Goal: Task Accomplishment & Management: Use online tool/utility

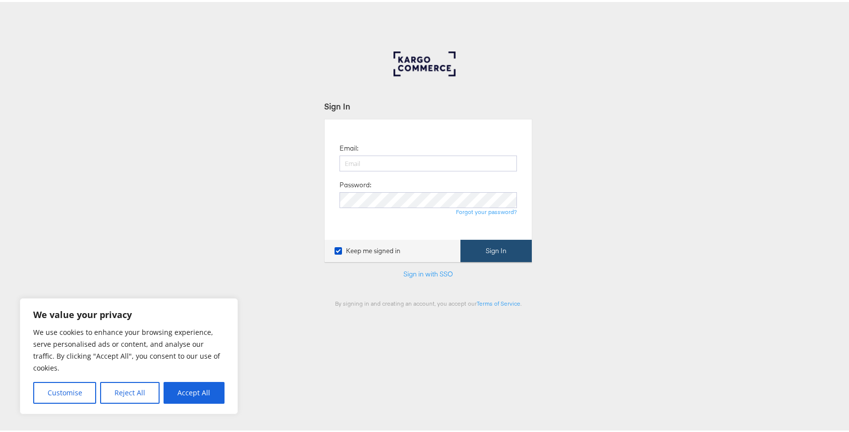
type input "[EMAIL_ADDRESS][DOMAIN_NAME]"
click at [501, 248] on button "Sign In" at bounding box center [496, 249] width 71 height 22
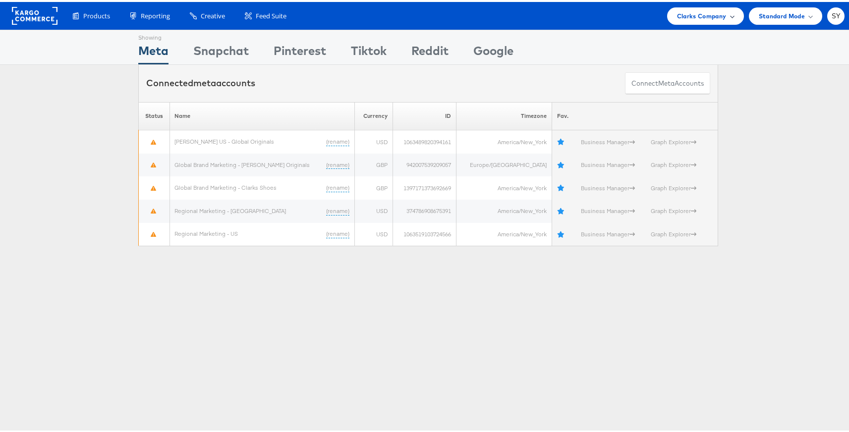
click at [705, 16] on span "Clarks Company" at bounding box center [702, 14] width 50 height 10
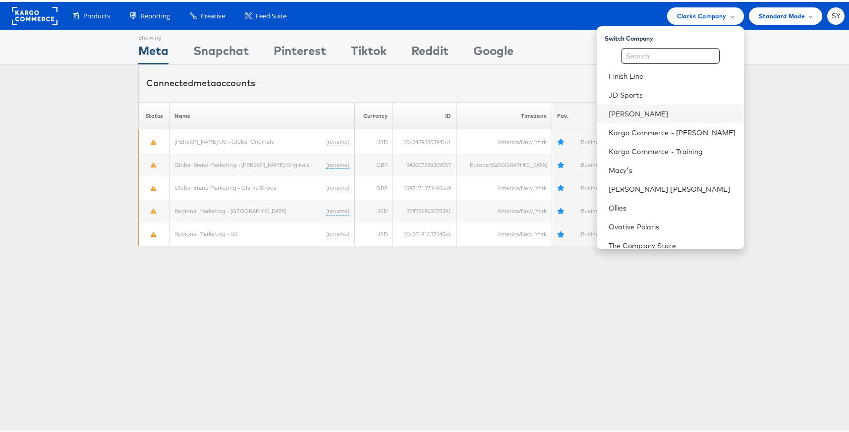
scroll to position [7, 0]
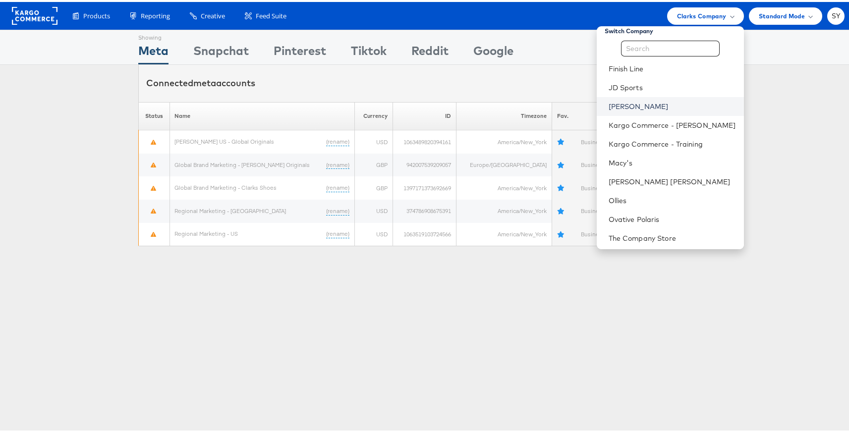
click at [660, 100] on link "[PERSON_NAME]" at bounding box center [672, 105] width 127 height 10
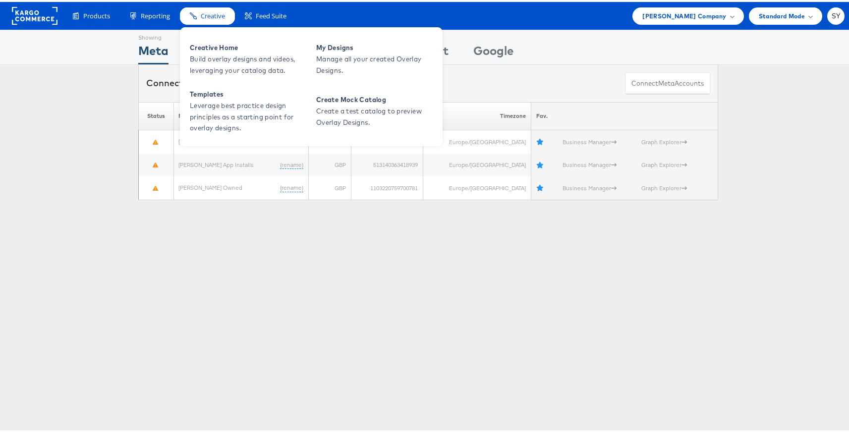
click at [199, 8] on div "Creative" at bounding box center [207, 13] width 55 height 17
click at [213, 55] on span "Build overlay designs and videos, leveraging your catalog data." at bounding box center [249, 63] width 119 height 23
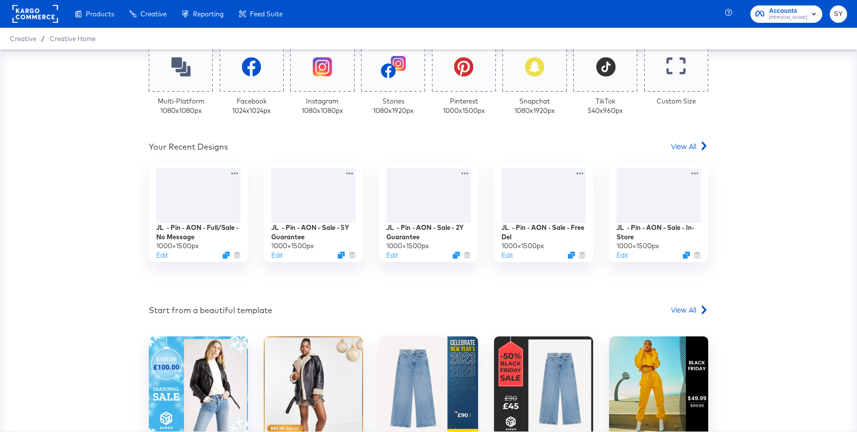
scroll to position [249, 0]
